Goal: Task Accomplishment & Management: Manage account settings

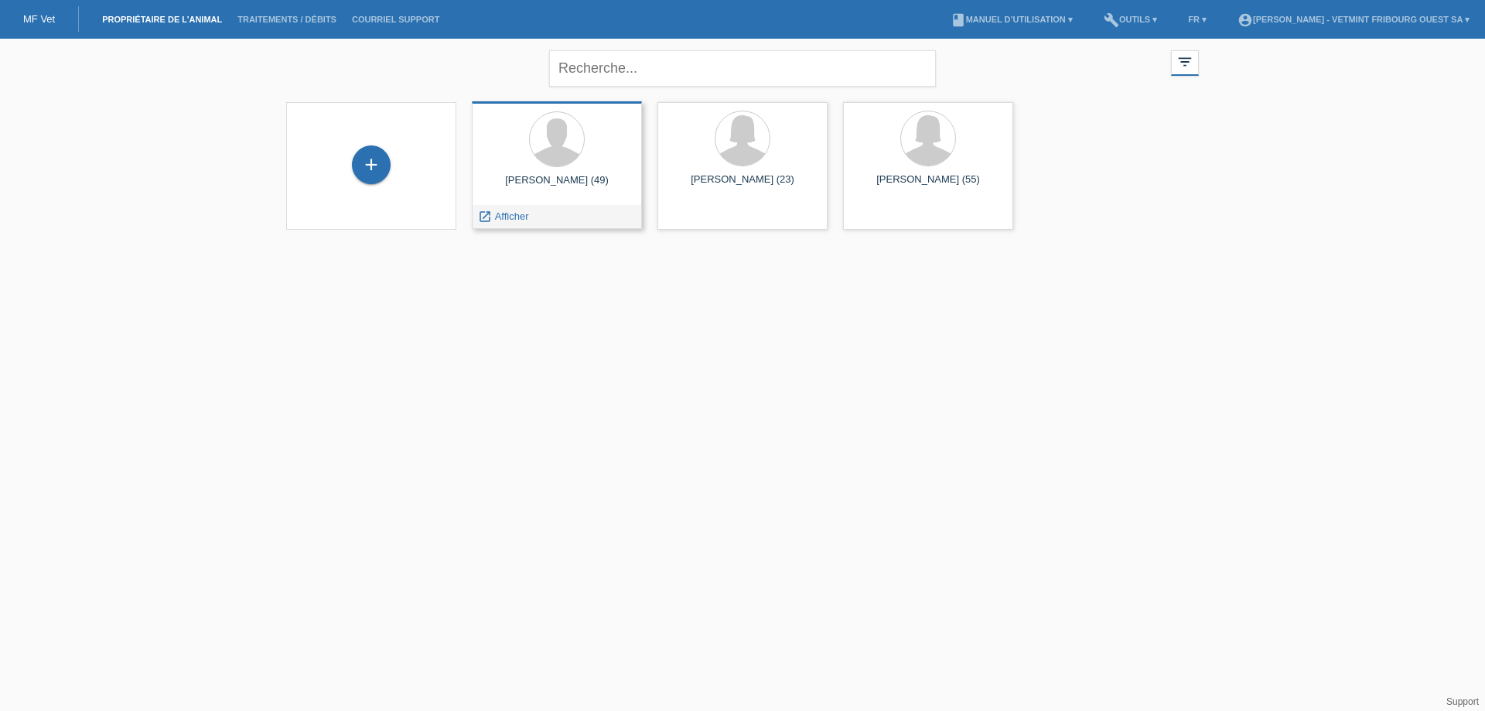
click at [549, 188] on div "[PERSON_NAME] (49)" at bounding box center [556, 186] width 145 height 25
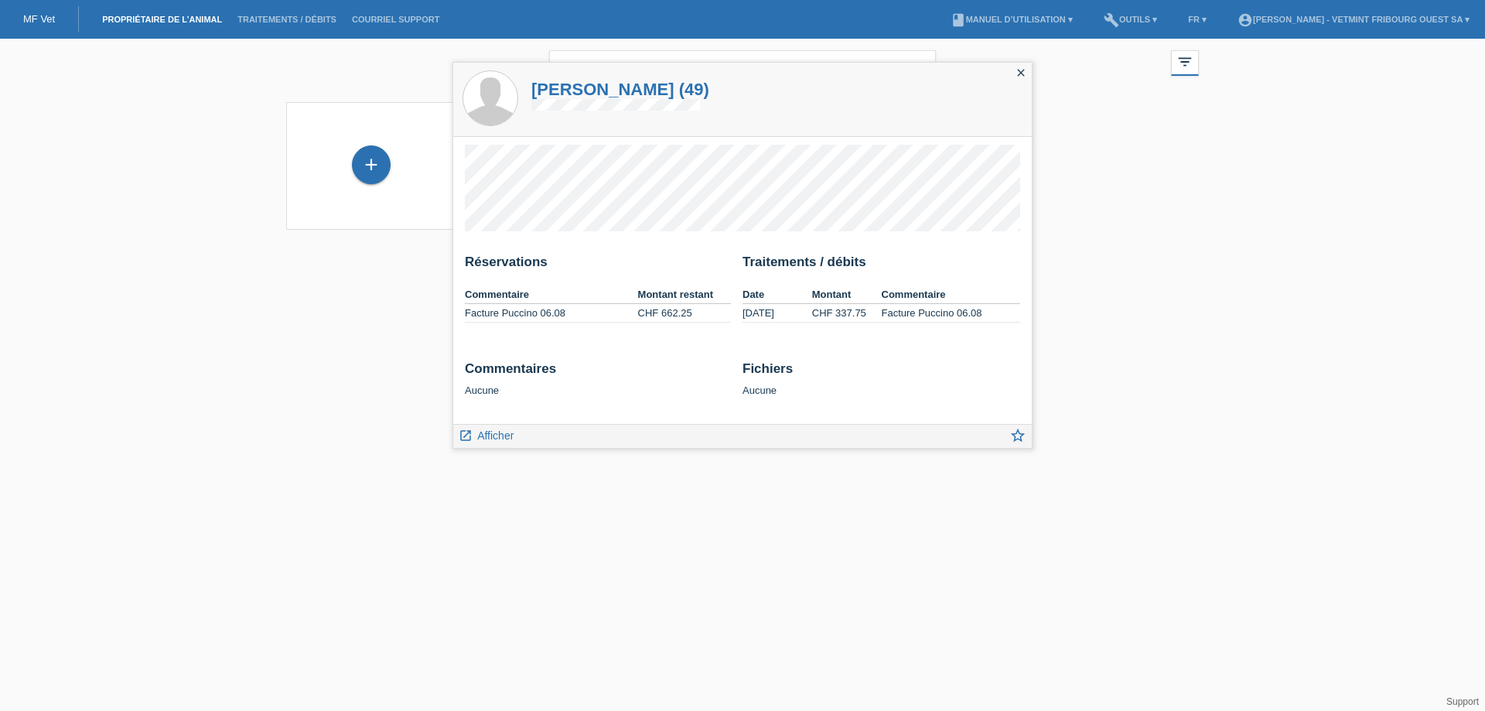
click at [393, 249] on html "MF Vet Propriétaire de l’animal Traitements / débits Courriel Support menu acco…" at bounding box center [742, 124] width 1485 height 249
click at [1021, 66] on icon "close" at bounding box center [1020, 72] width 12 height 12
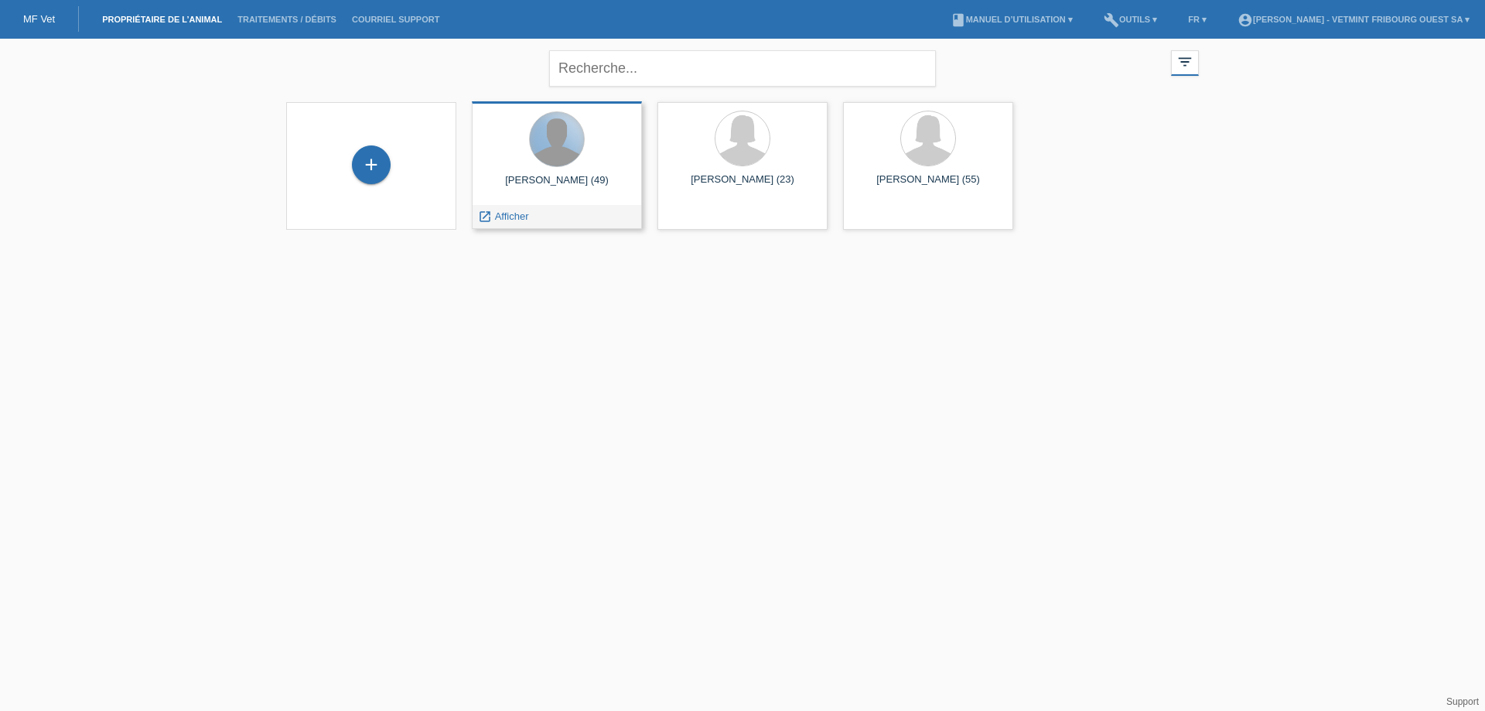
click at [565, 158] on div at bounding box center [557, 139] width 54 height 54
click at [538, 167] on div at bounding box center [556, 140] width 145 height 58
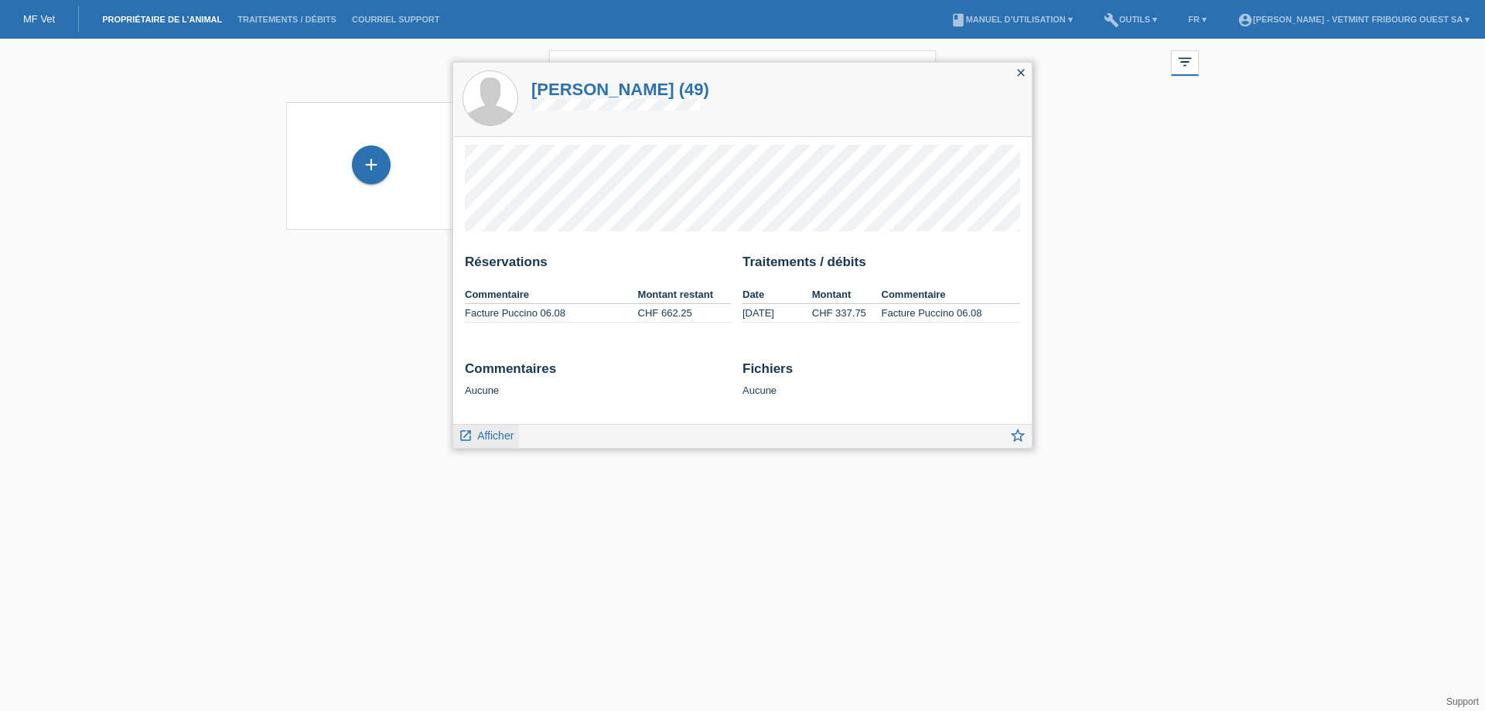
click at [503, 435] on span "Afficher" at bounding box center [495, 435] width 36 height 12
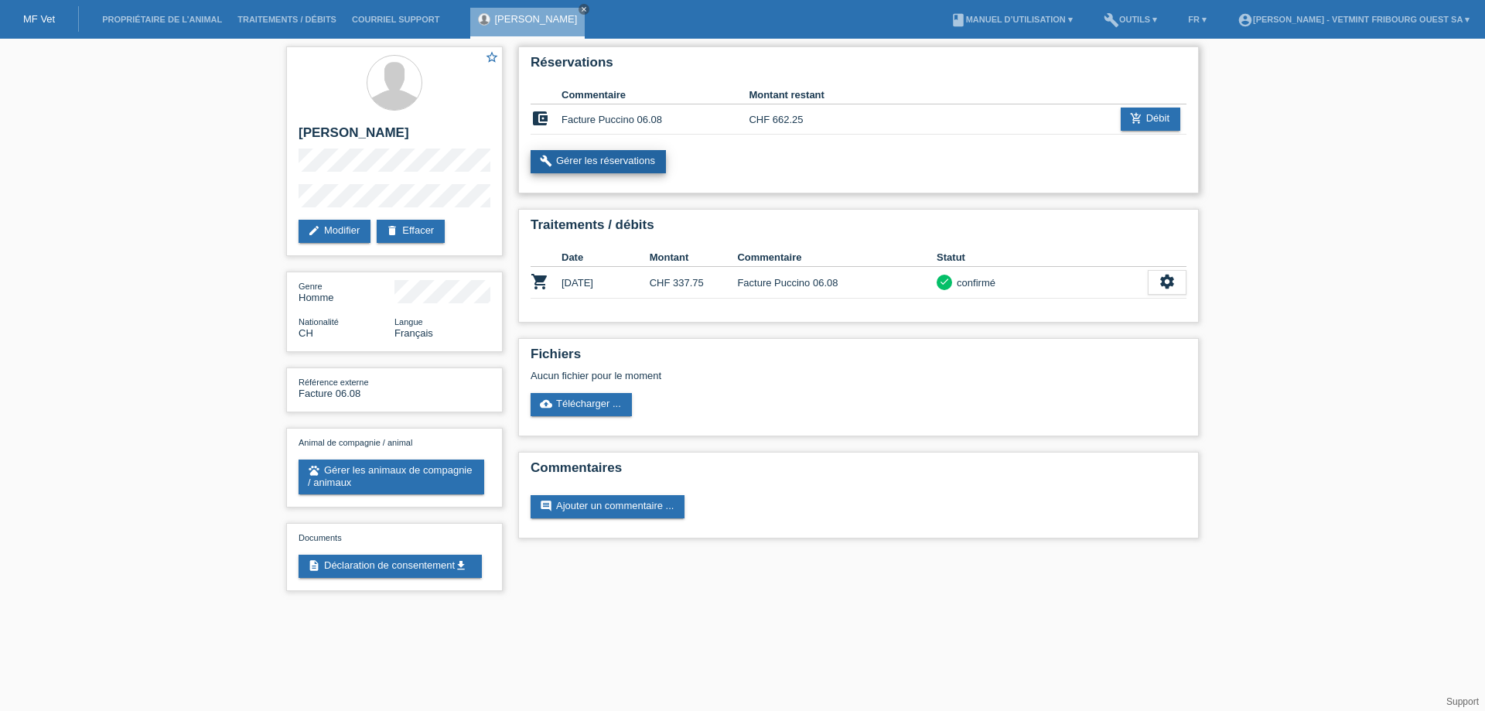
click at [636, 165] on link "build Gérer les réservations" at bounding box center [597, 161] width 135 height 23
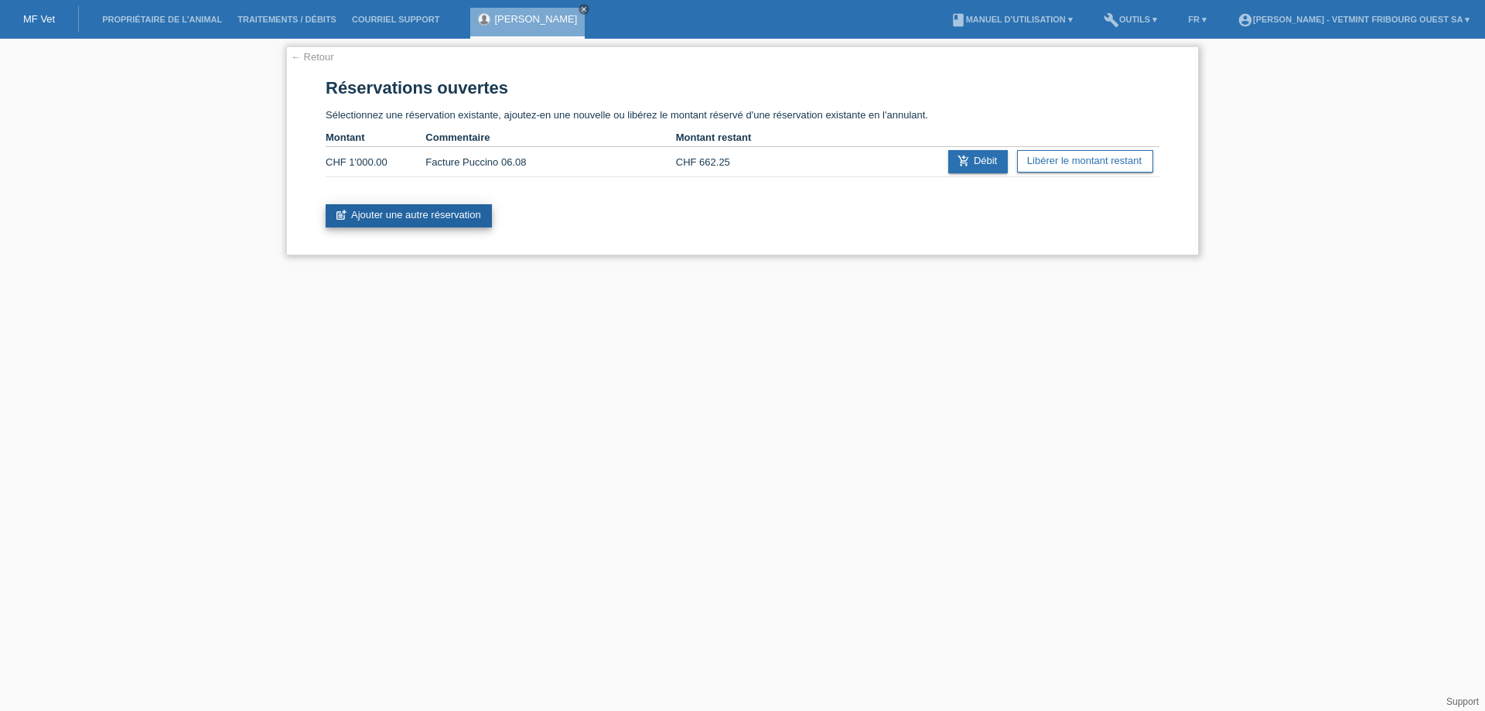
click at [448, 220] on link "post_add Ajouter une autre réservation" at bounding box center [409, 215] width 166 height 23
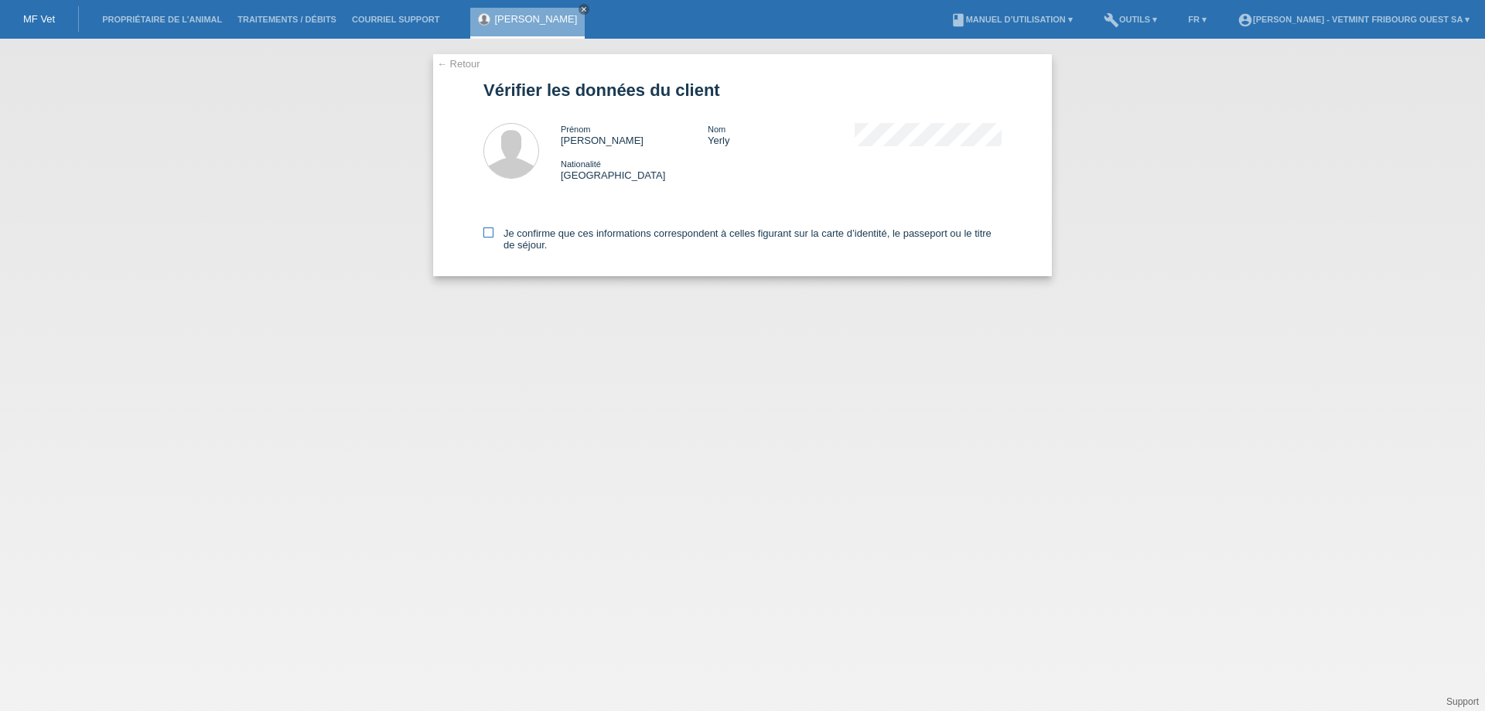
click at [490, 231] on icon at bounding box center [488, 232] width 10 height 10
click at [490, 231] on input "Je confirme que ces informations correspondent à celles figurant sur la carte d…" at bounding box center [488, 232] width 10 height 10
checkbox input "true"
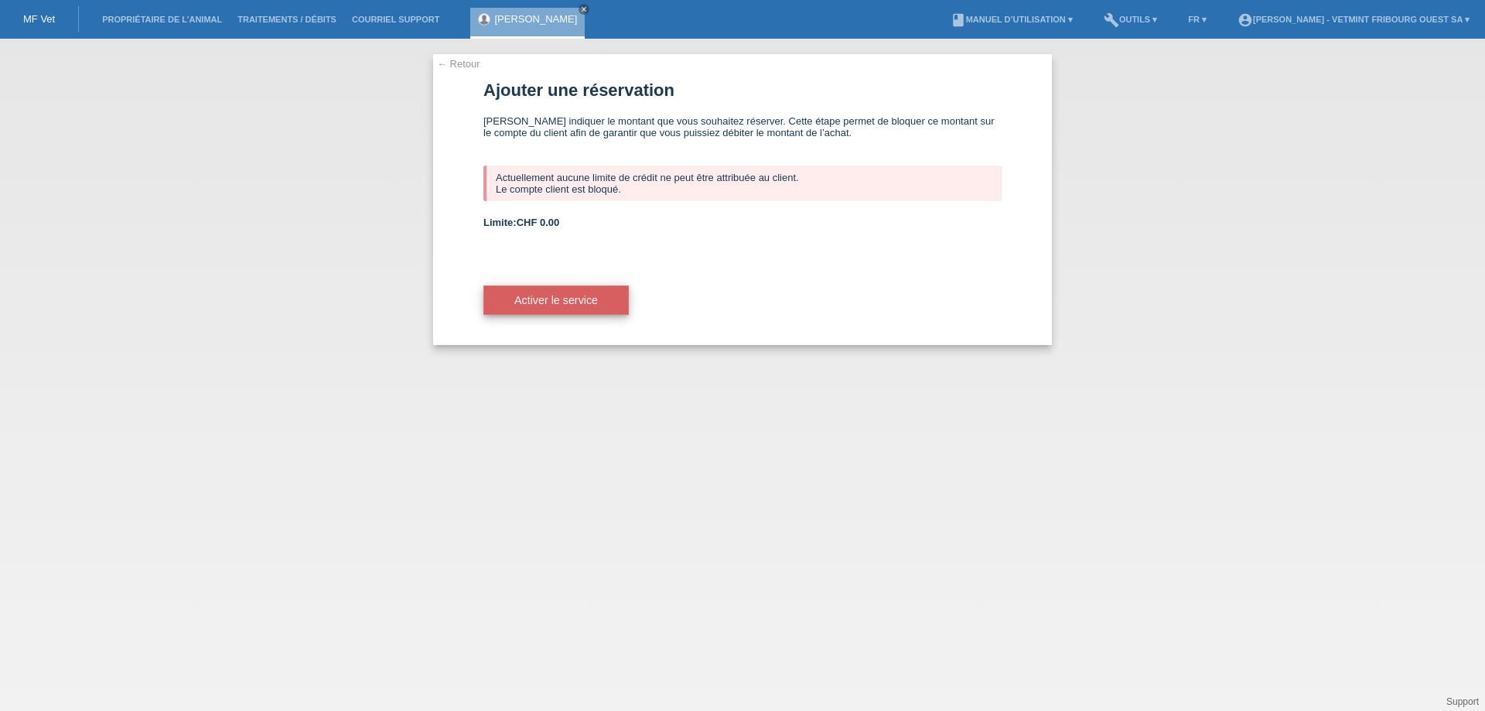
click at [557, 296] on span "Activer le service" at bounding box center [556, 300] width 84 height 12
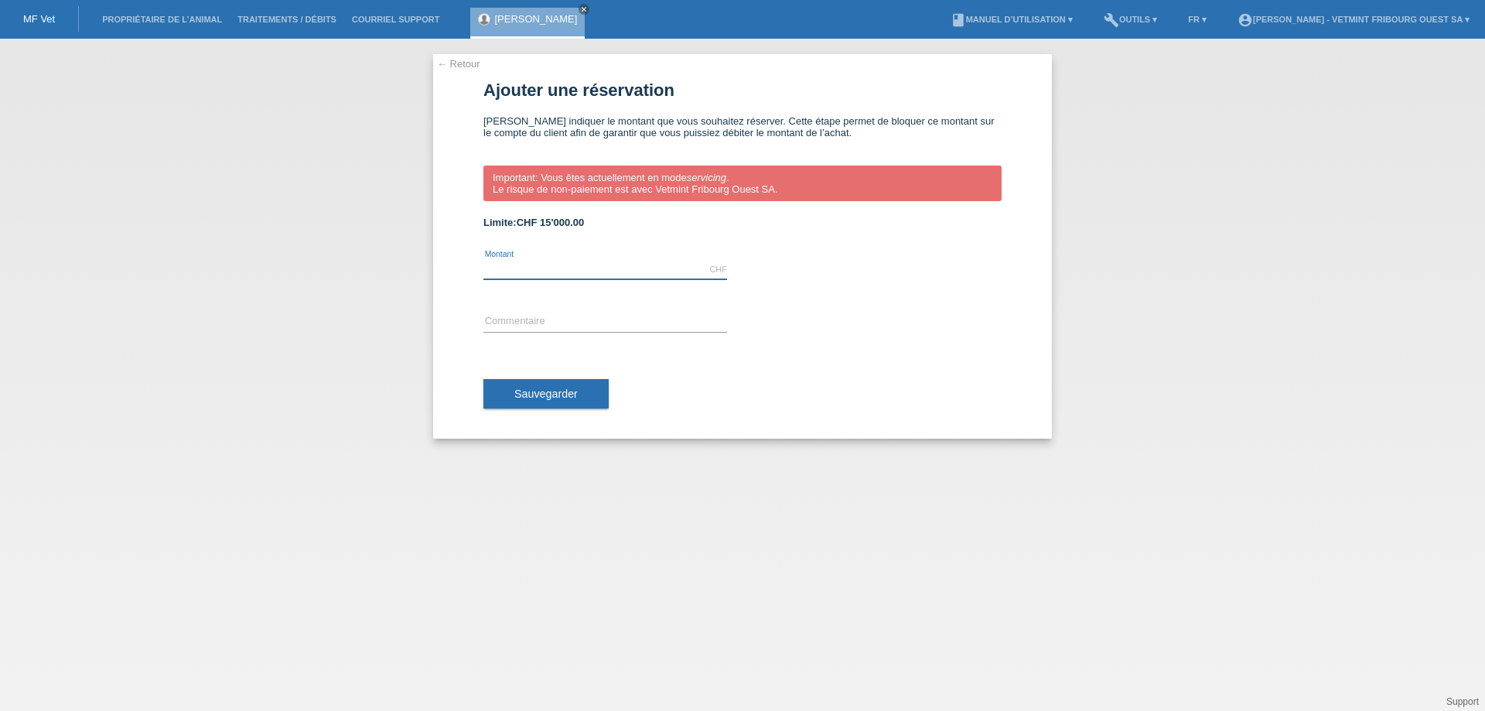
click at [496, 271] on input "text" at bounding box center [605, 269] width 244 height 19
type input "3000.00"
click at [535, 404] on button "Sauvegarder" at bounding box center [545, 393] width 125 height 29
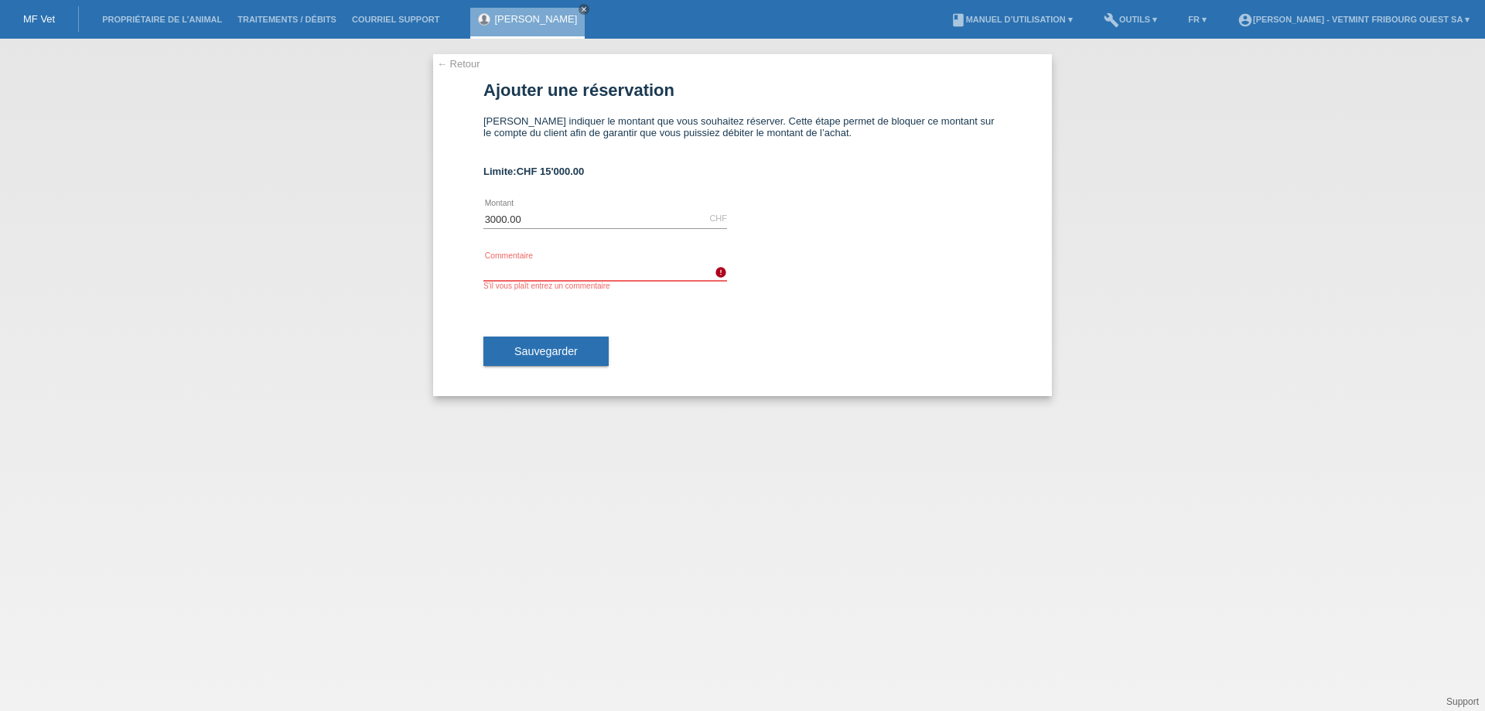
click at [554, 272] on input "text" at bounding box center [605, 270] width 244 height 19
type input "Facture Puccino du 16.08"
click at [536, 347] on span "Sauvegarder" at bounding box center [545, 351] width 63 height 12
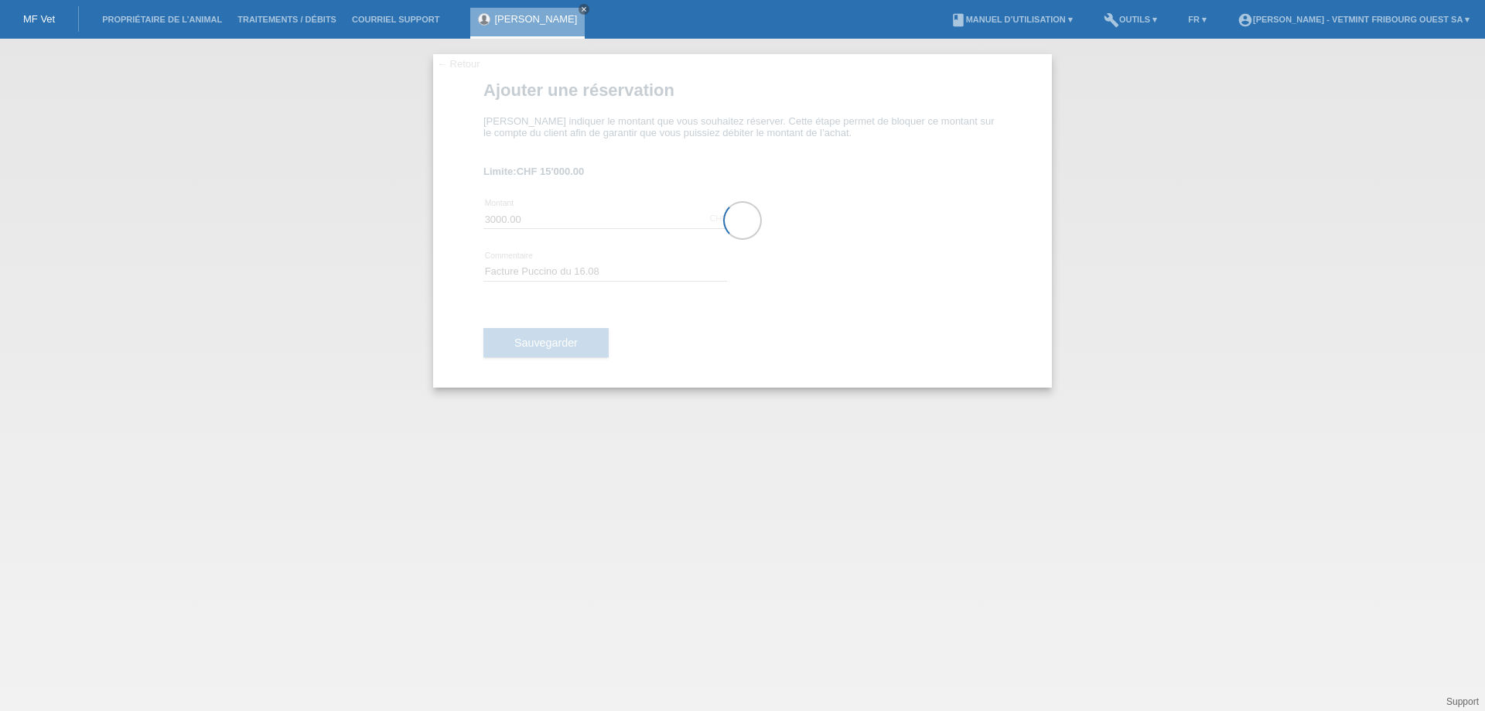
click at [483, 328] on button "Sauvegarder" at bounding box center [545, 342] width 125 height 29
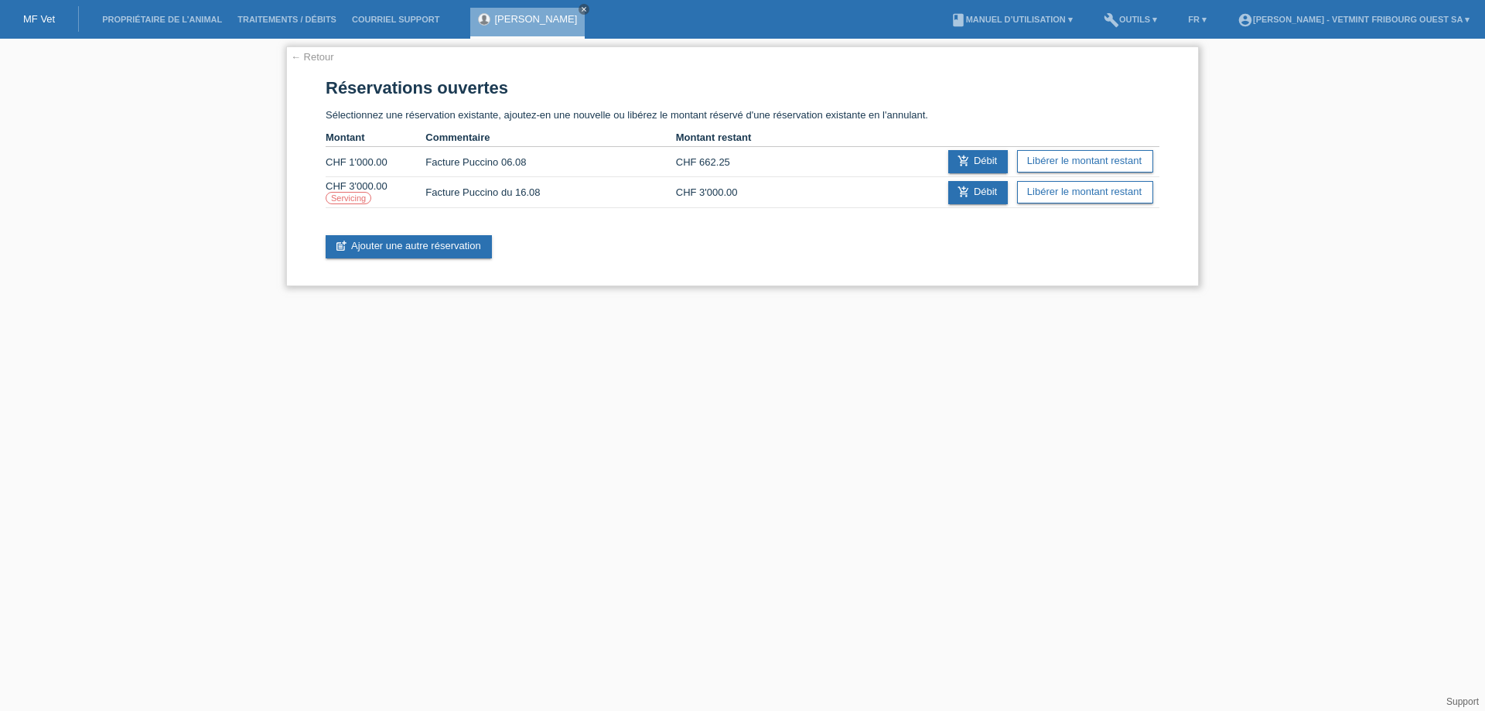
click at [701, 188] on td "CHF 3'000.00" at bounding box center [726, 192] width 100 height 31
click at [1048, 199] on link "Libérer le montant restant" at bounding box center [1085, 192] width 136 height 22
click at [1032, 190] on link "Libérer le montant restant" at bounding box center [1085, 192] width 136 height 22
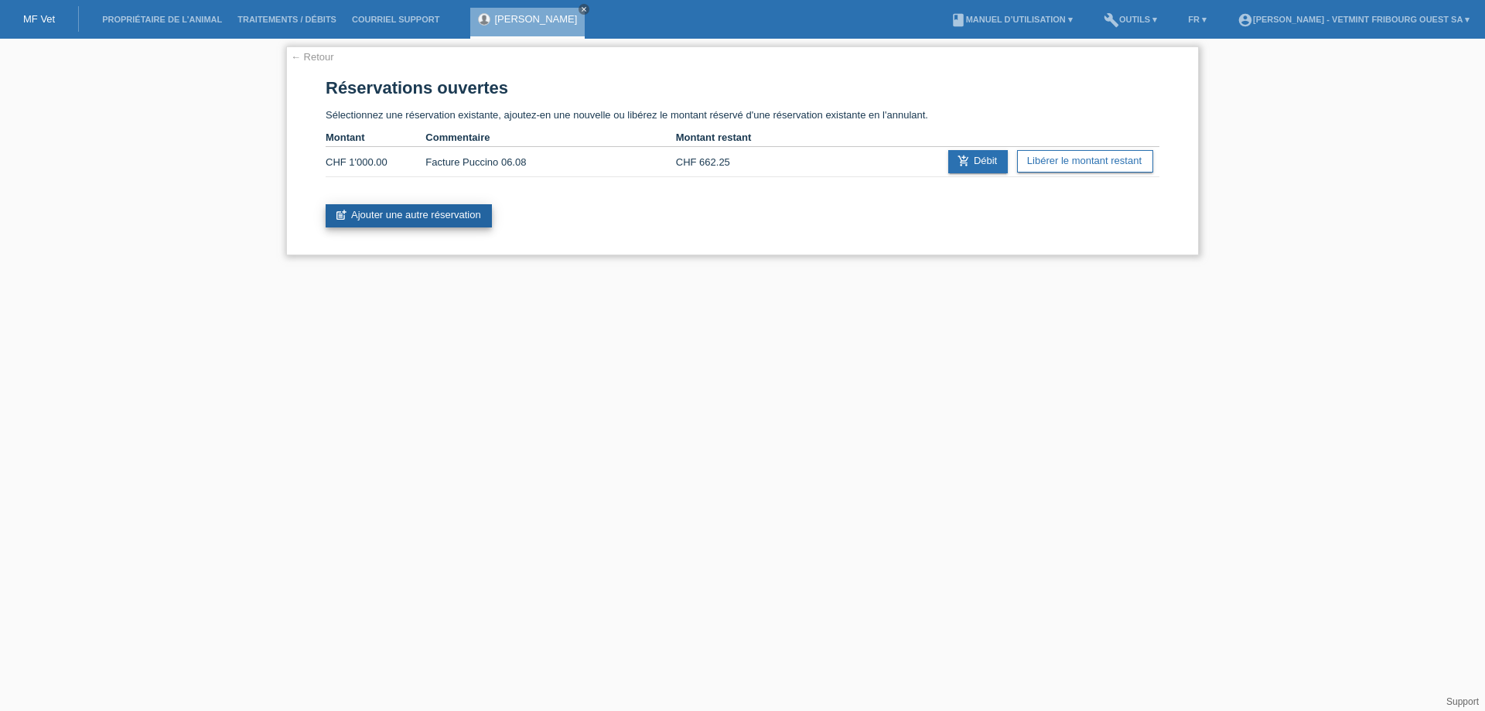
click at [436, 217] on link "post_add Ajouter une autre réservation" at bounding box center [409, 215] width 166 height 23
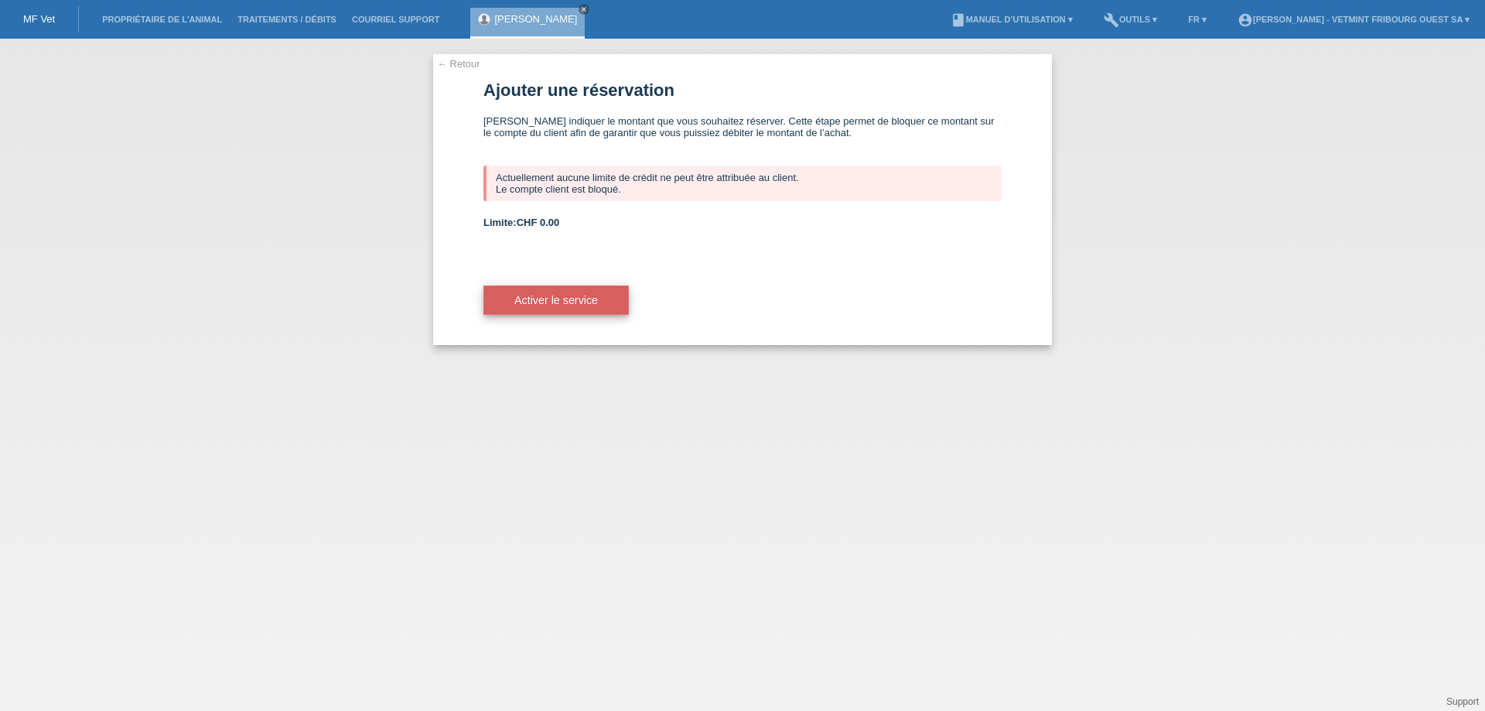
click at [533, 295] on span "Activer le service" at bounding box center [556, 300] width 84 height 12
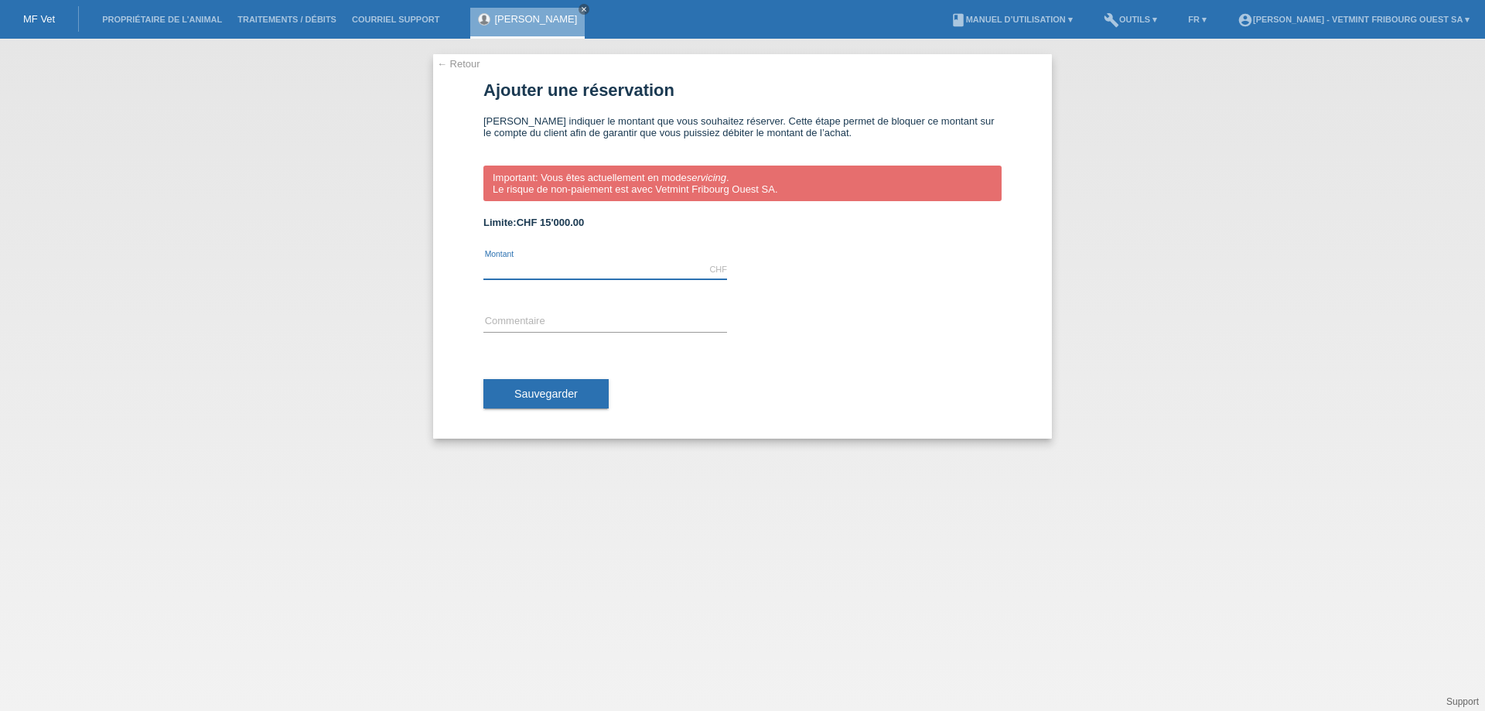
click at [556, 275] on input "text" at bounding box center [605, 269] width 244 height 19
type input "2593.90"
click at [560, 323] on input "text" at bounding box center [605, 321] width 244 height 19
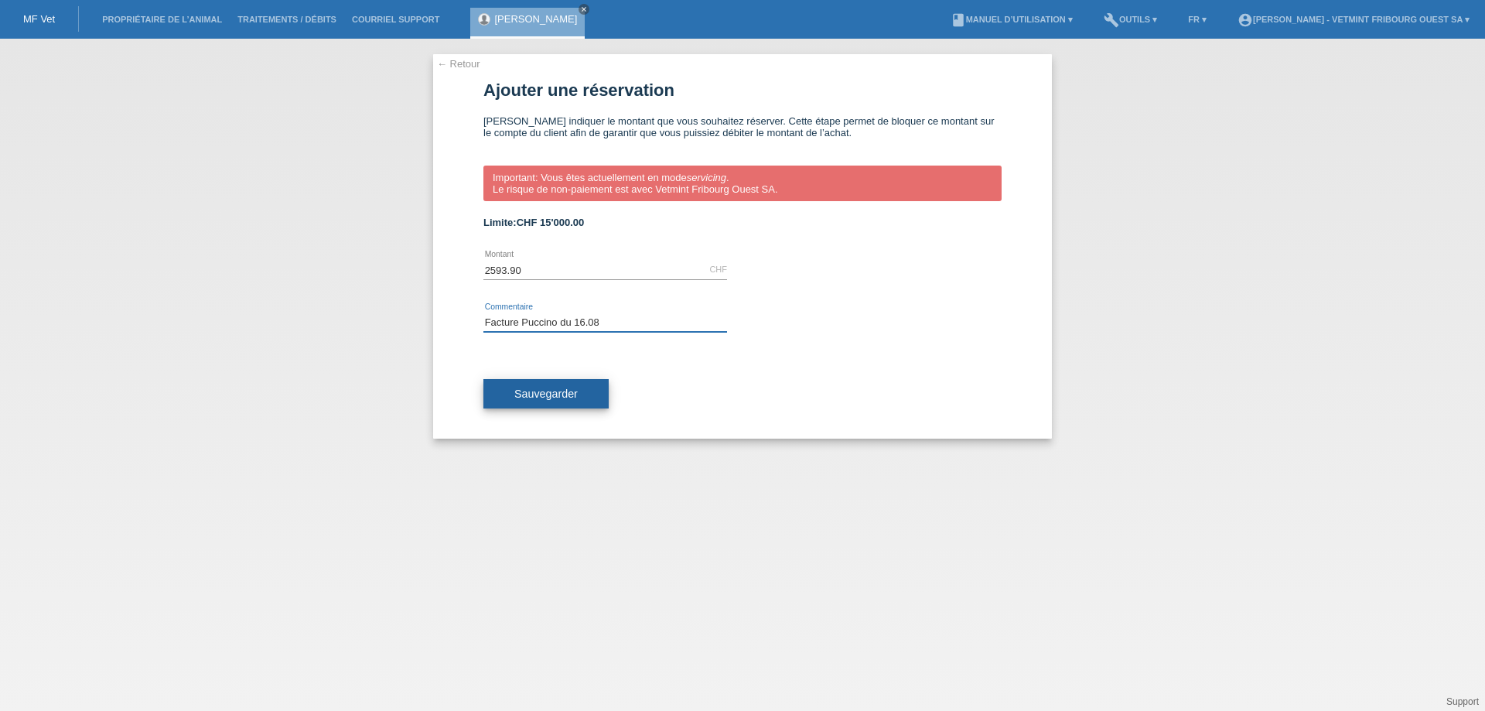
type input "Facture Puccino du 16.08"
click at [552, 395] on span "Sauvegarder" at bounding box center [545, 393] width 63 height 12
